Goal: Task Accomplishment & Management: Use online tool/utility

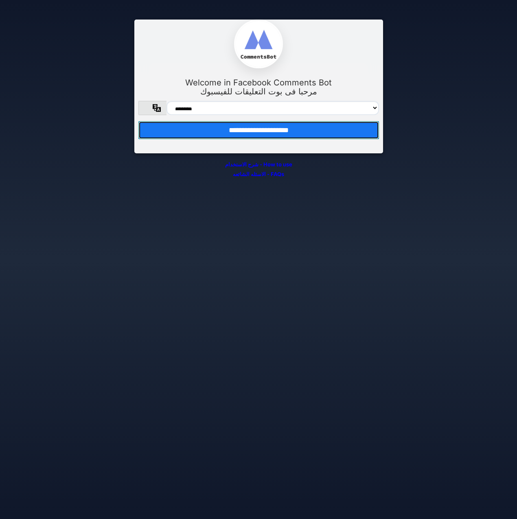
click at [258, 127] on input "**********" at bounding box center [258, 130] width 240 height 18
